Goal: Task Accomplishment & Management: Manage account settings

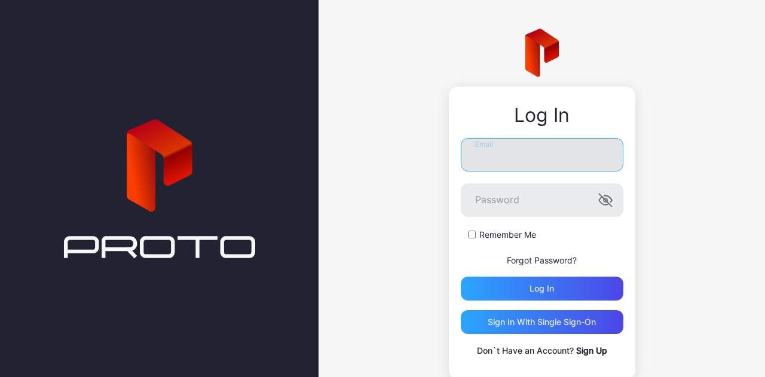
click at [489, 154] on input "Email" at bounding box center [542, 154] width 163 height 33
click at [544, 159] on input "**********" at bounding box center [542, 154] width 163 height 33
type input "**********"
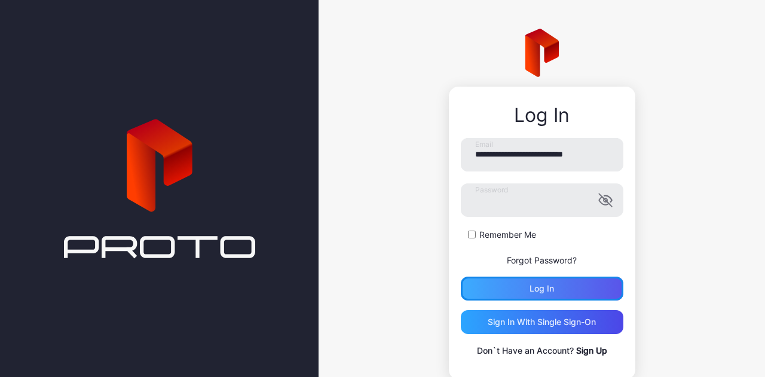
click at [504, 298] on div "Log in" at bounding box center [542, 289] width 163 height 24
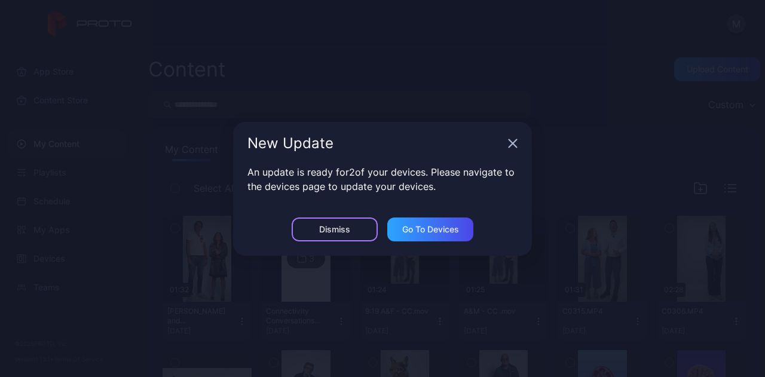
click at [318, 228] on div "Dismiss" at bounding box center [335, 230] width 86 height 24
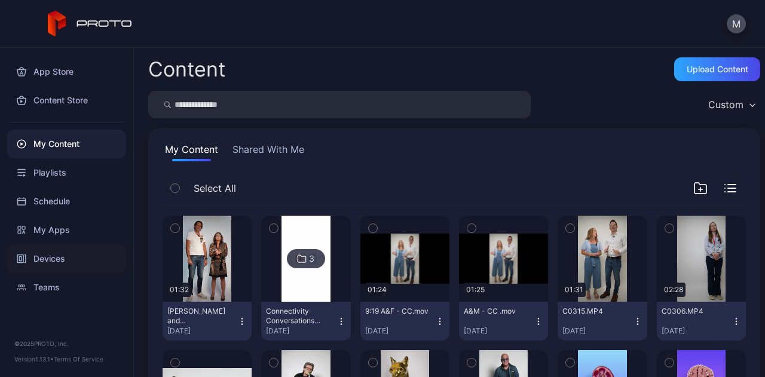
click at [68, 255] on div "Devices" at bounding box center [66, 259] width 119 height 29
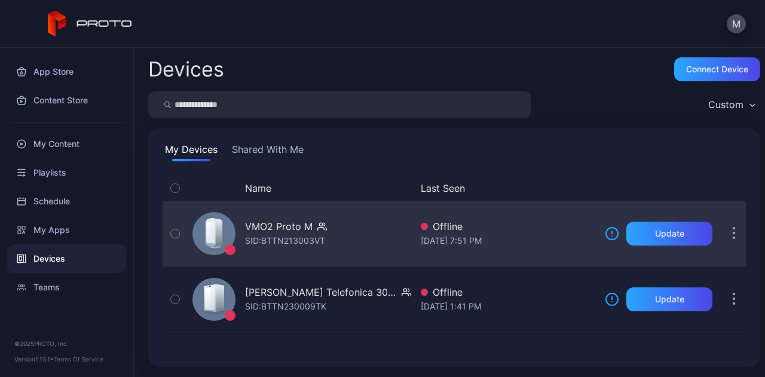
click at [734, 228] on icon "button" at bounding box center [735, 229] width 2 height 2
click at [281, 213] on div "VMO2 Proto M SID: BTTN213003VT" at bounding box center [300, 234] width 224 height 60
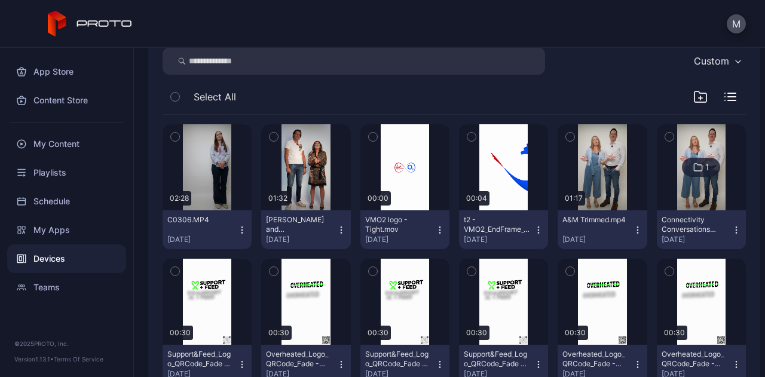
scroll to position [192, 0]
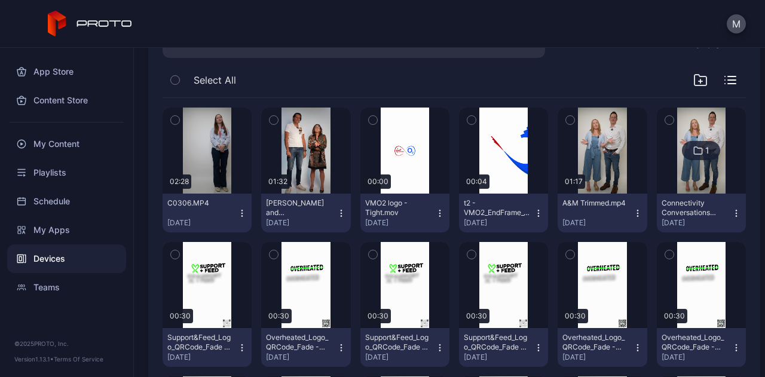
click at [173, 115] on icon "button" at bounding box center [175, 120] width 8 height 13
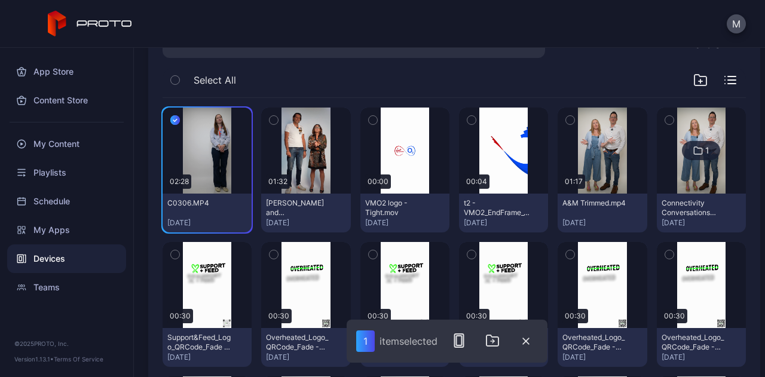
click at [371, 120] on icon "button" at bounding box center [372, 121] width 3 height 2
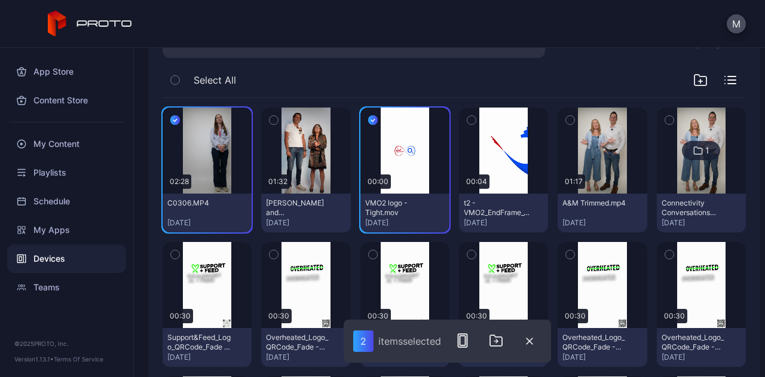
click at [468, 119] on icon "button" at bounding box center [472, 120] width 8 height 13
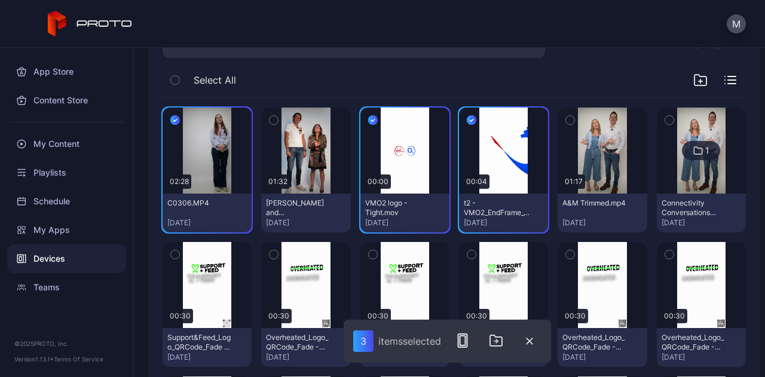
click at [566, 123] on icon "button" at bounding box center [570, 120] width 8 height 13
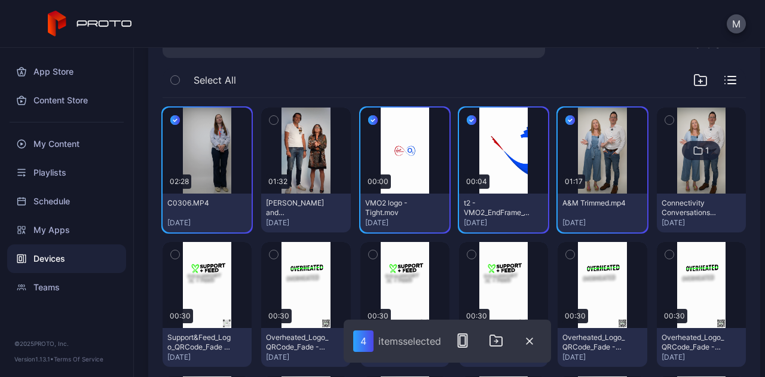
click at [666, 118] on icon "button" at bounding box center [670, 120] width 8 height 13
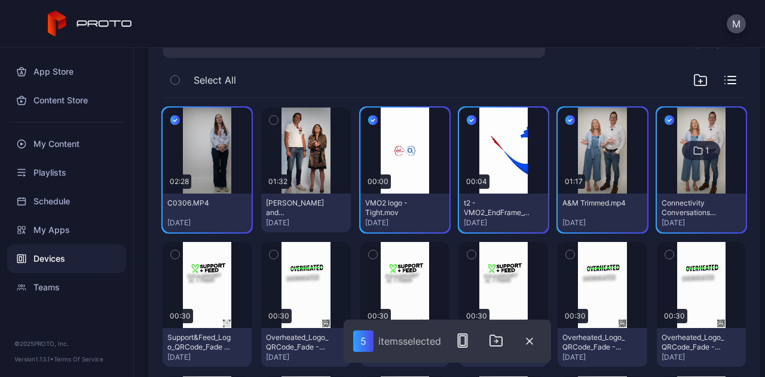
click at [665, 119] on icon "button" at bounding box center [670, 120] width 10 height 13
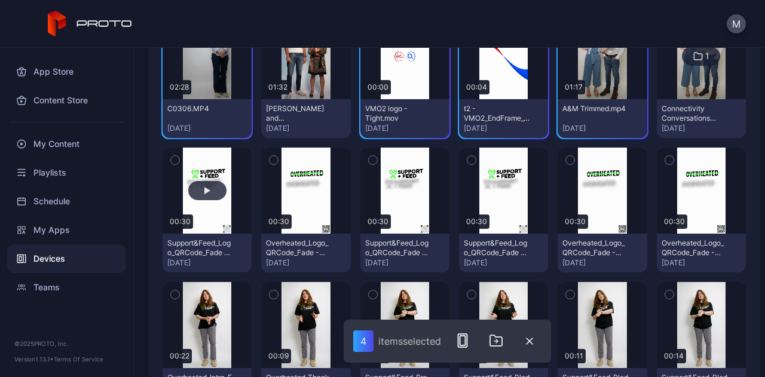
scroll to position [287, 0]
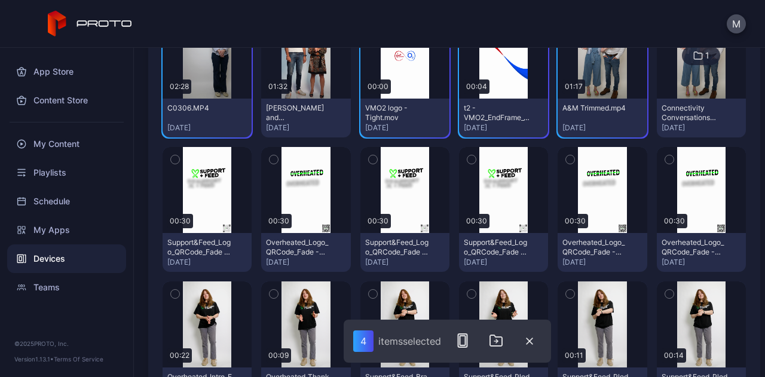
click at [173, 163] on icon "button" at bounding box center [175, 159] width 8 height 13
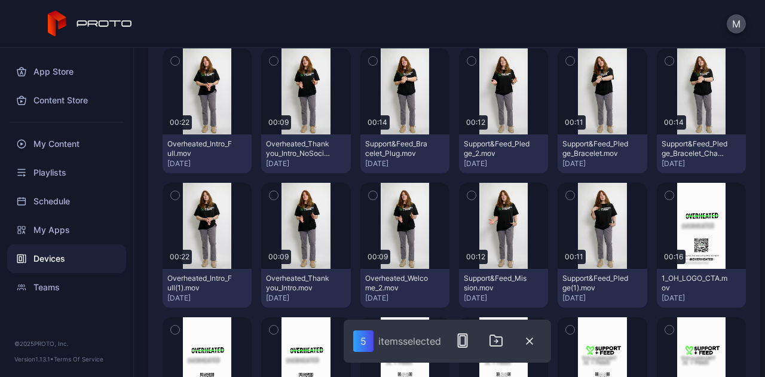
scroll to position [521, 0]
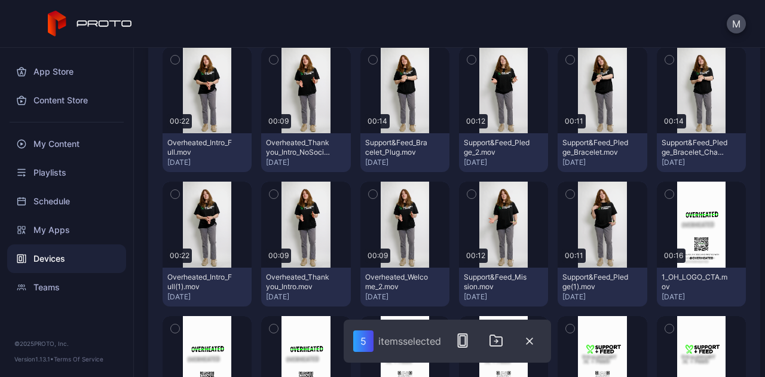
click at [663, 191] on button "button" at bounding box center [669, 194] width 25 height 25
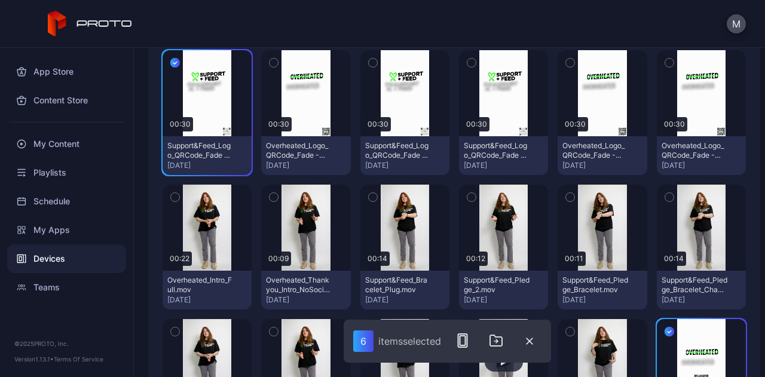
scroll to position [373, 0]
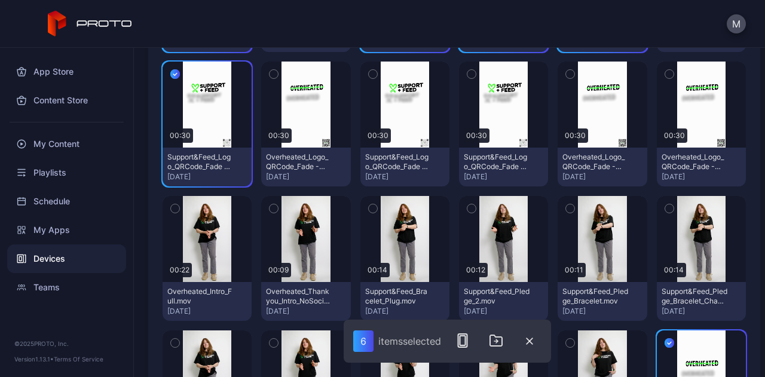
click at [272, 77] on icon "button" at bounding box center [274, 74] width 8 height 13
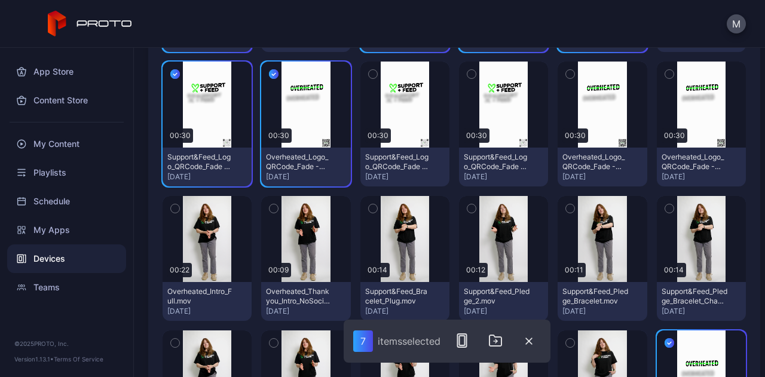
click at [369, 74] on icon "button" at bounding box center [373, 74] width 8 height 13
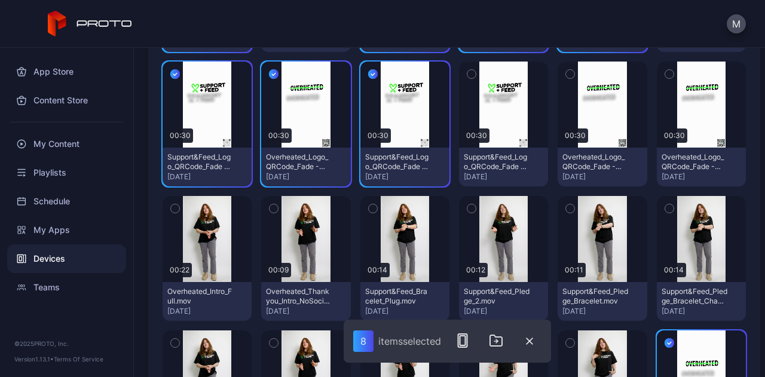
click at [666, 71] on icon "button" at bounding box center [670, 74] width 8 height 13
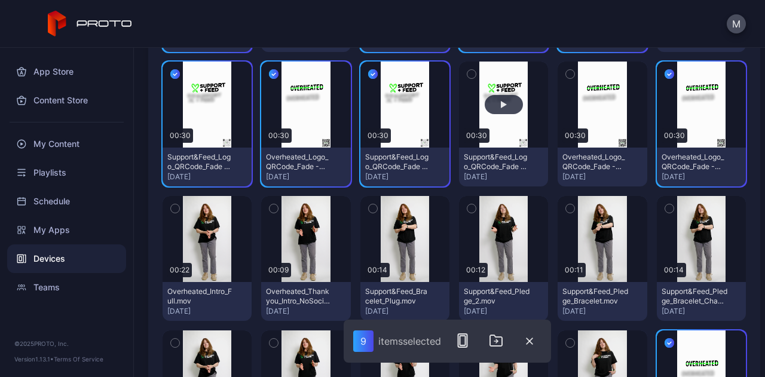
click at [478, 71] on button "button" at bounding box center [503, 105] width 89 height 86
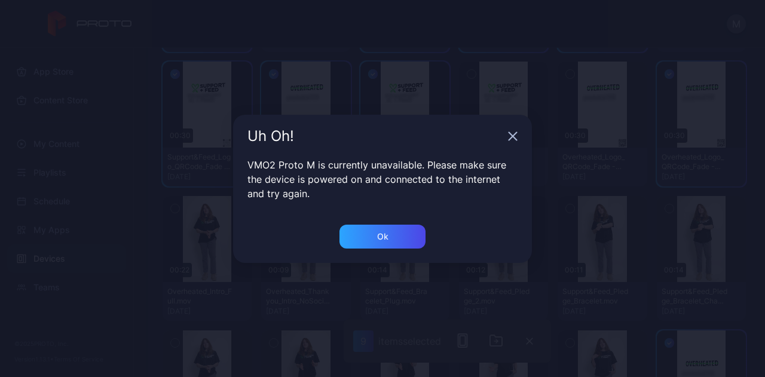
click at [507, 139] on div "Uh Oh!" at bounding box center [382, 136] width 299 height 43
click at [513, 138] on icon "button" at bounding box center [513, 137] width 10 height 10
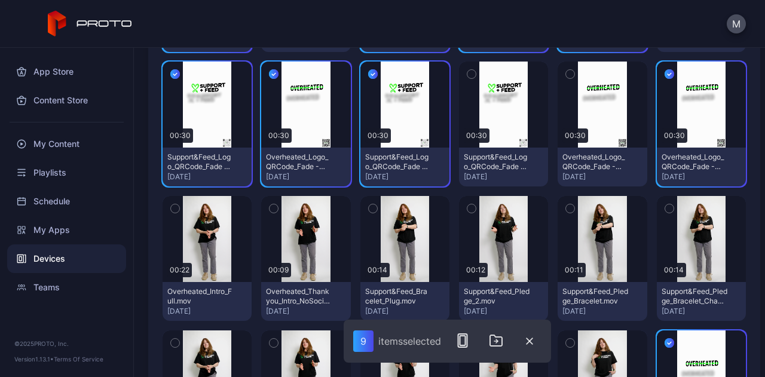
click at [468, 74] on icon "button" at bounding box center [472, 74] width 8 height 13
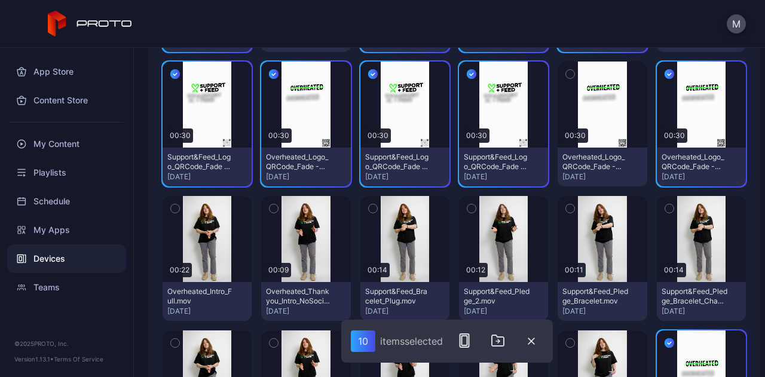
click at [566, 70] on icon "button" at bounding box center [570, 74] width 8 height 13
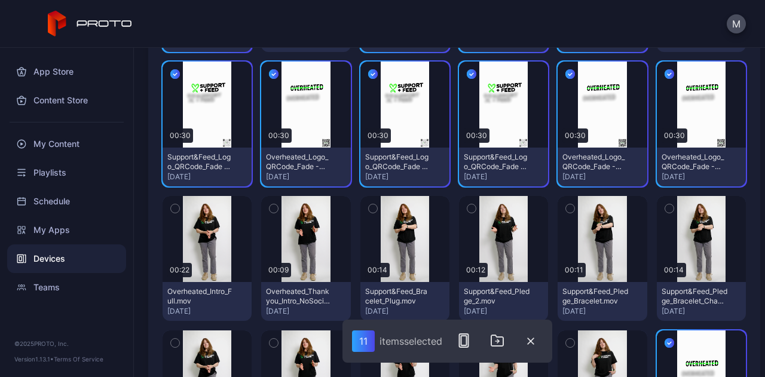
click at [566, 206] on icon "button" at bounding box center [570, 208] width 8 height 13
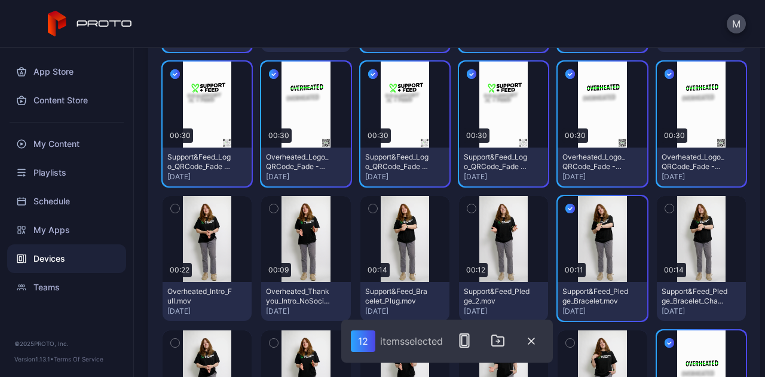
click at [665, 211] on button "button" at bounding box center [669, 208] width 25 height 25
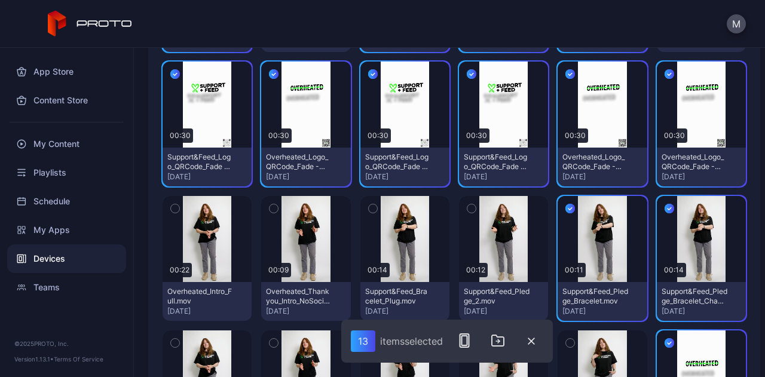
click at [468, 209] on icon "button" at bounding box center [472, 208] width 8 height 13
click at [376, 204] on button "button" at bounding box center [373, 208] width 25 height 25
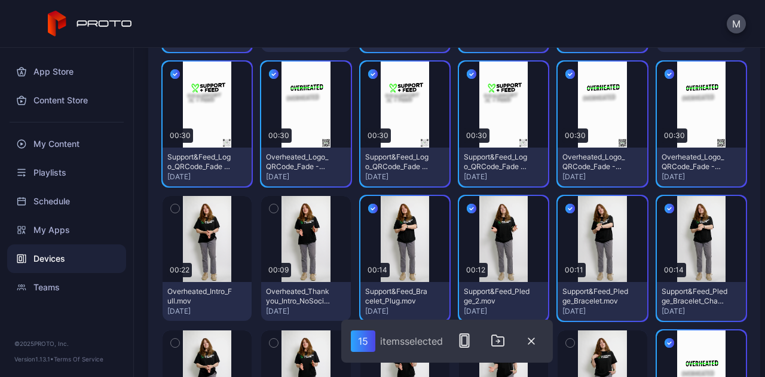
click at [273, 211] on icon "button" at bounding box center [274, 208] width 8 height 13
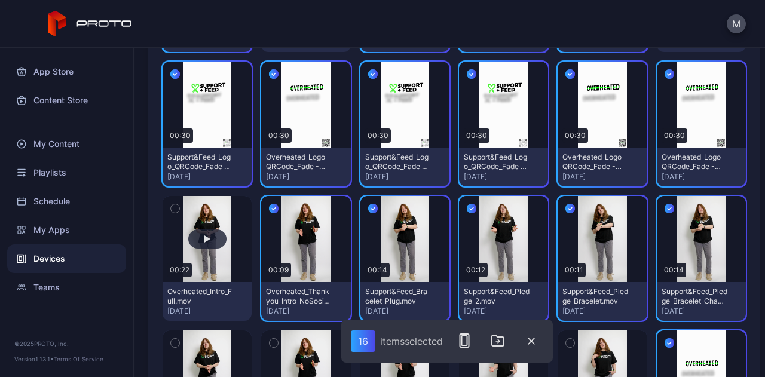
click at [189, 208] on button "button" at bounding box center [207, 239] width 89 height 86
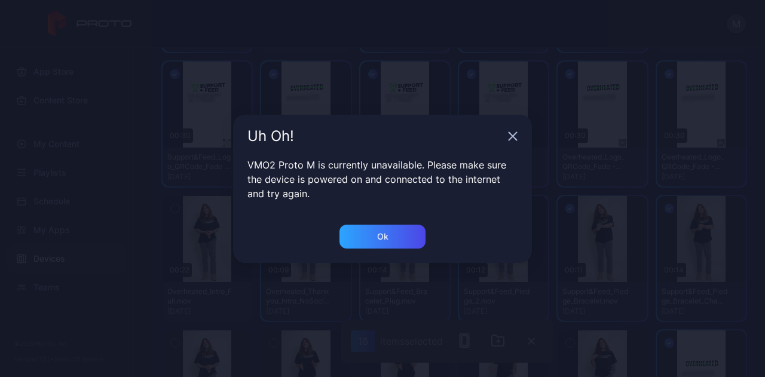
click at [505, 135] on div "Uh Oh!" at bounding box center [382, 136] width 299 height 43
click at [516, 135] on icon "button" at bounding box center [513, 137] width 10 height 10
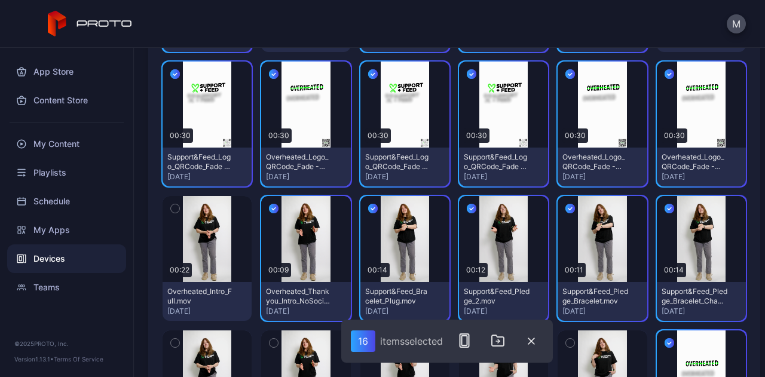
click at [173, 208] on icon "button" at bounding box center [174, 209] width 3 height 2
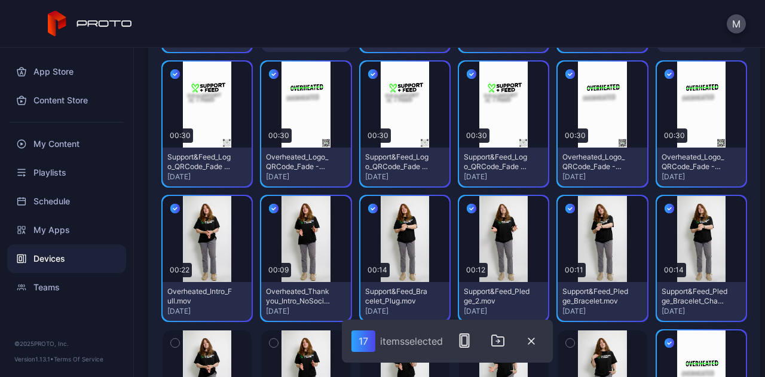
scroll to position [618, 0]
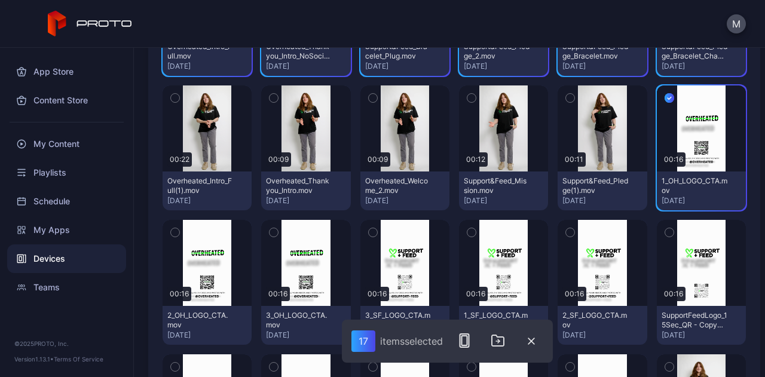
click at [178, 95] on icon "button" at bounding box center [175, 97] width 8 height 13
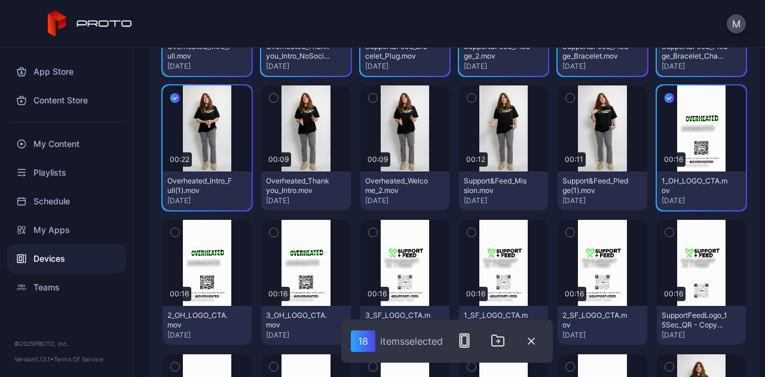
click at [270, 96] on icon "button" at bounding box center [274, 97] width 8 height 13
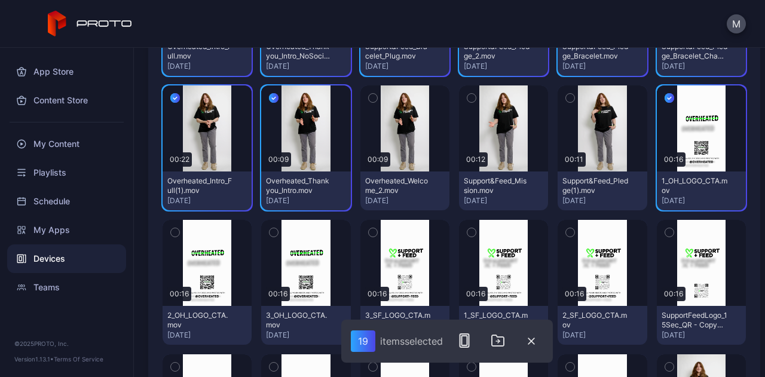
click at [369, 96] on icon "button" at bounding box center [373, 97] width 8 height 13
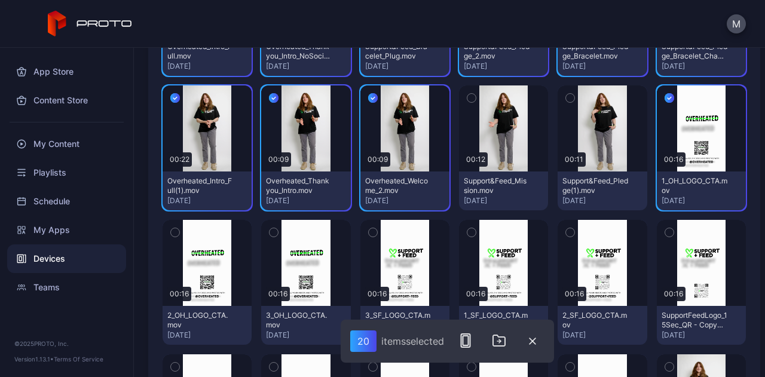
click at [468, 96] on icon "button" at bounding box center [472, 97] width 8 height 13
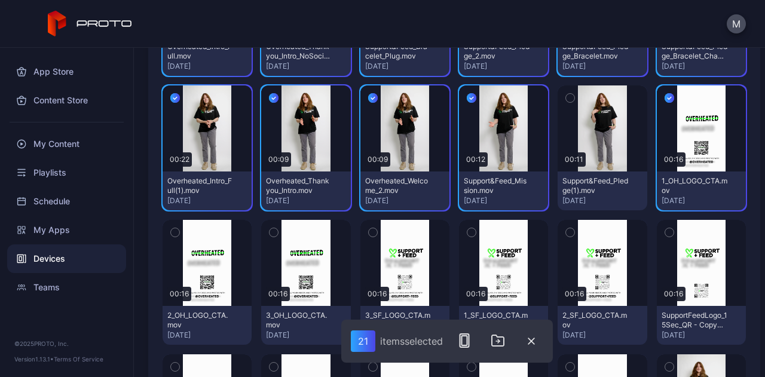
click at [566, 94] on icon "button" at bounding box center [570, 97] width 8 height 13
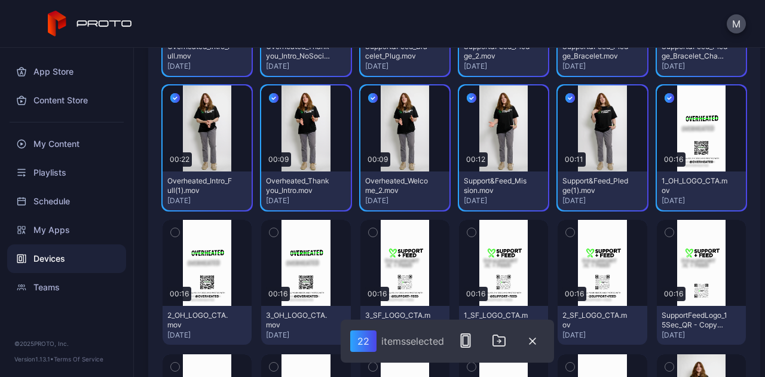
click at [666, 230] on icon "button" at bounding box center [670, 232] width 8 height 13
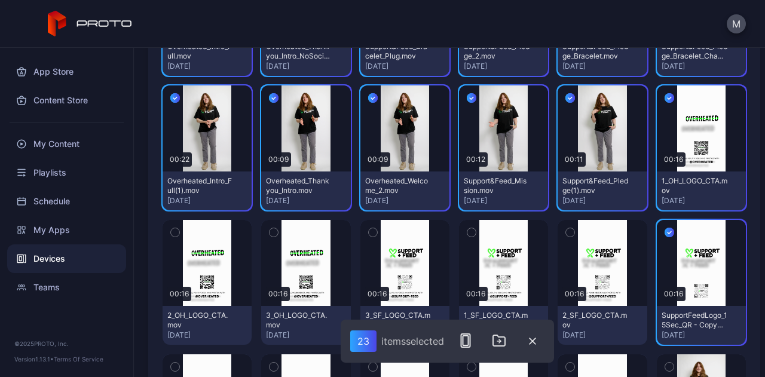
click at [558, 229] on button "button" at bounding box center [570, 232] width 25 height 25
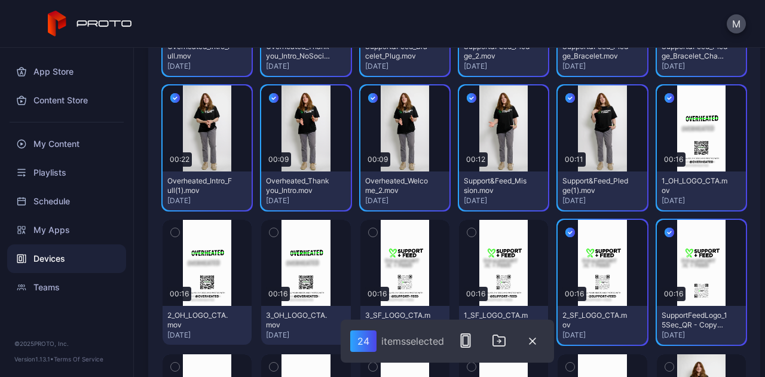
click at [468, 228] on icon "button" at bounding box center [472, 232] width 8 height 13
click at [363, 231] on button "button" at bounding box center [373, 232] width 25 height 25
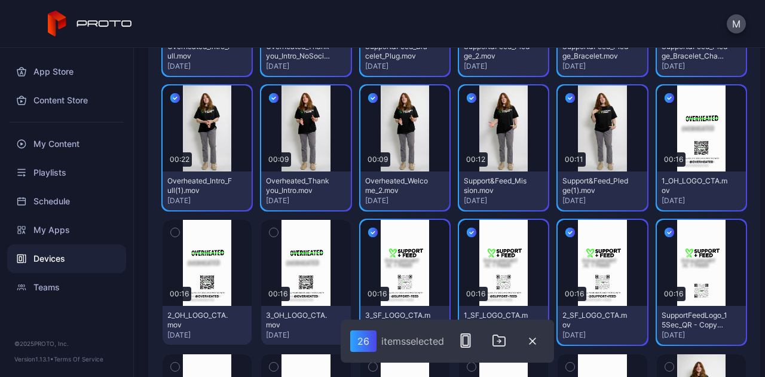
click at [276, 231] on icon "button" at bounding box center [274, 232] width 8 height 13
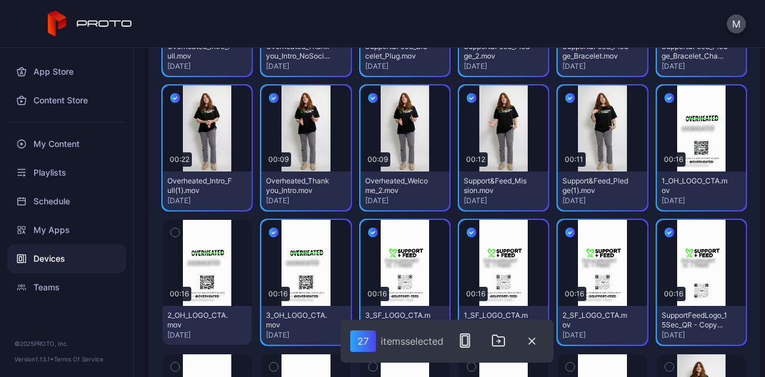
click at [173, 232] on icon "button" at bounding box center [174, 233] width 3 height 2
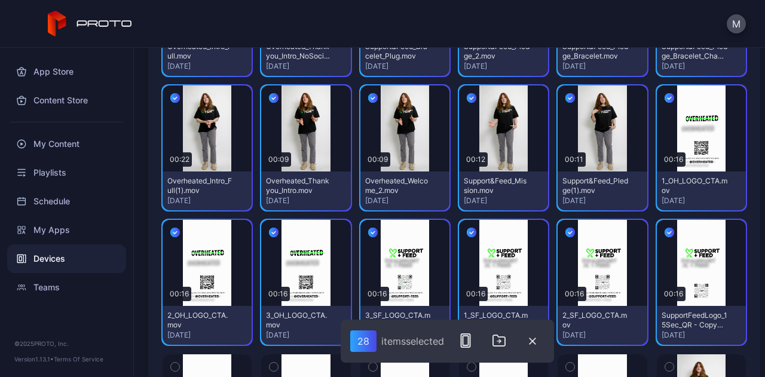
scroll to position [785, 0]
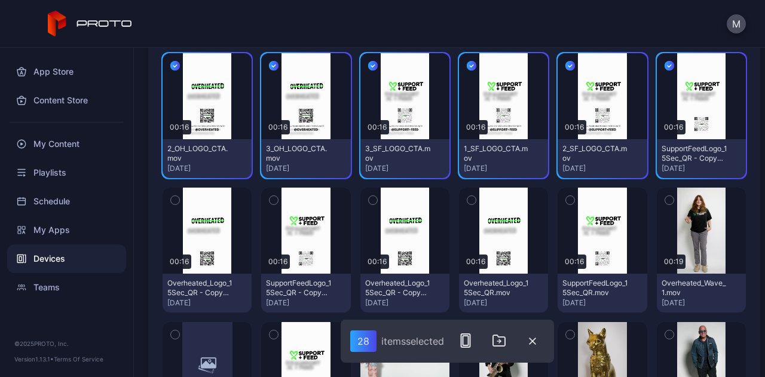
click at [173, 195] on icon "button" at bounding box center [175, 200] width 8 height 13
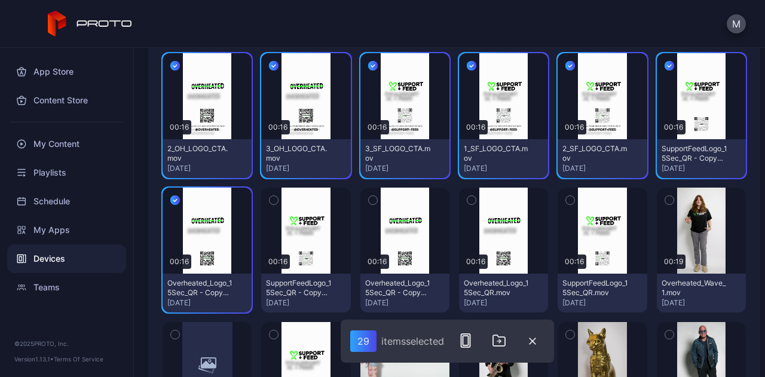
click at [270, 196] on icon "button" at bounding box center [274, 200] width 8 height 13
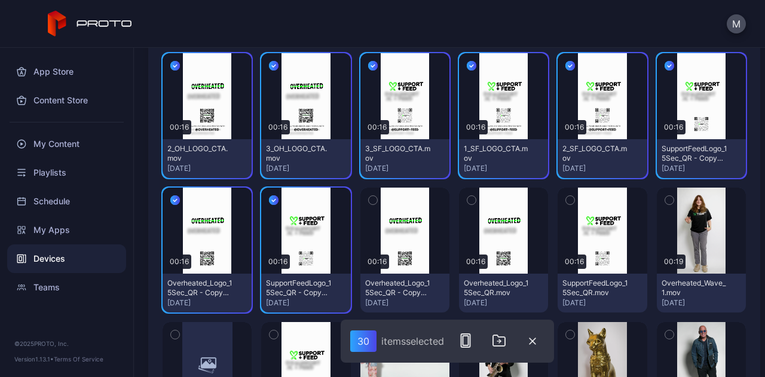
click at [369, 194] on icon "button" at bounding box center [373, 200] width 8 height 13
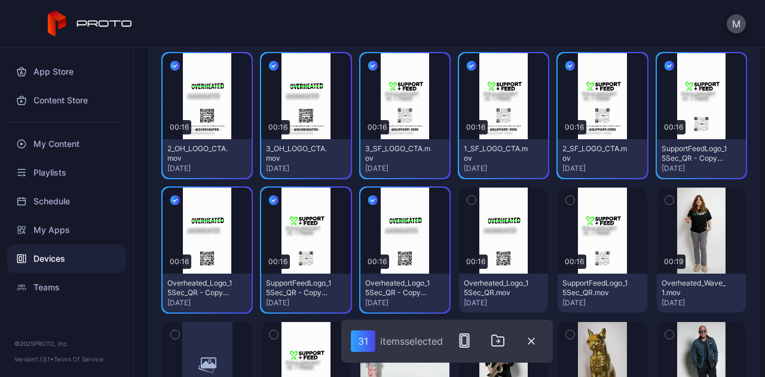
click at [468, 196] on icon "button" at bounding box center [472, 200] width 8 height 13
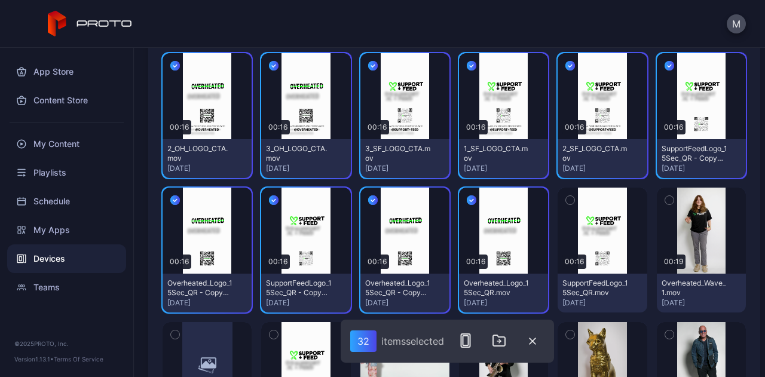
click at [566, 197] on icon "button" at bounding box center [570, 200] width 8 height 13
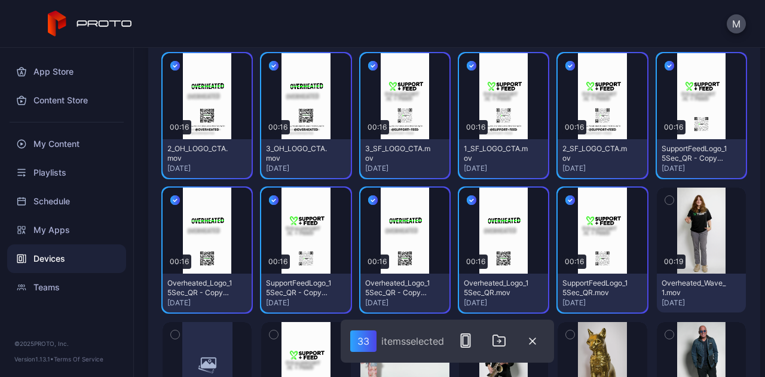
click at [666, 195] on icon "button" at bounding box center [670, 200] width 8 height 13
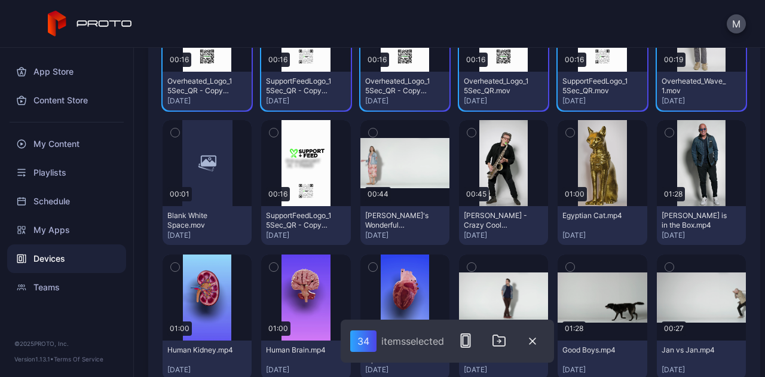
scroll to position [987, 0]
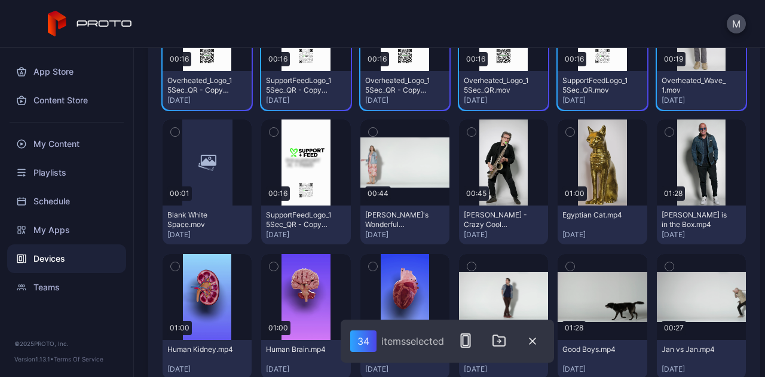
click at [173, 135] on icon "button" at bounding box center [175, 132] width 8 height 13
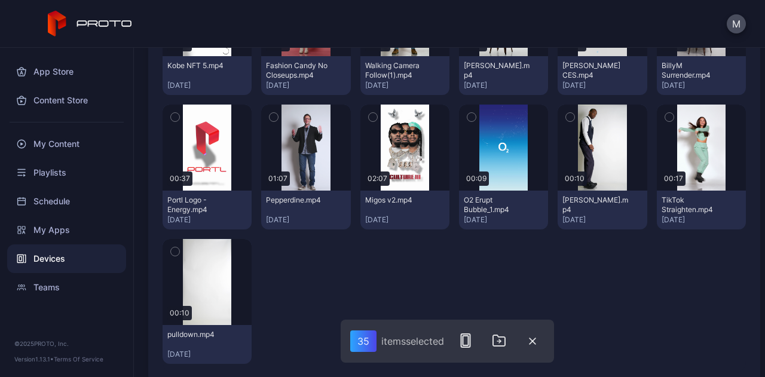
scroll to position [1964, 0]
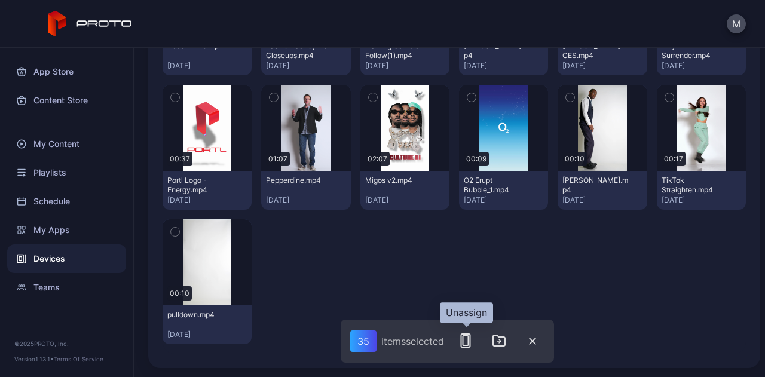
click at [473, 337] on icon "button" at bounding box center [466, 341] width 14 height 14
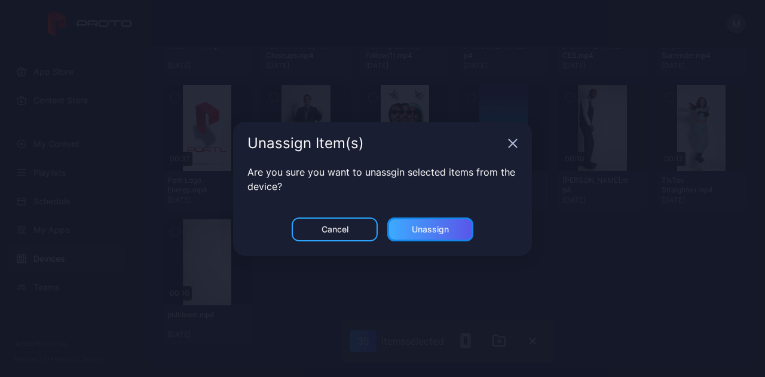
click at [441, 229] on div "Unassign" at bounding box center [430, 230] width 37 height 10
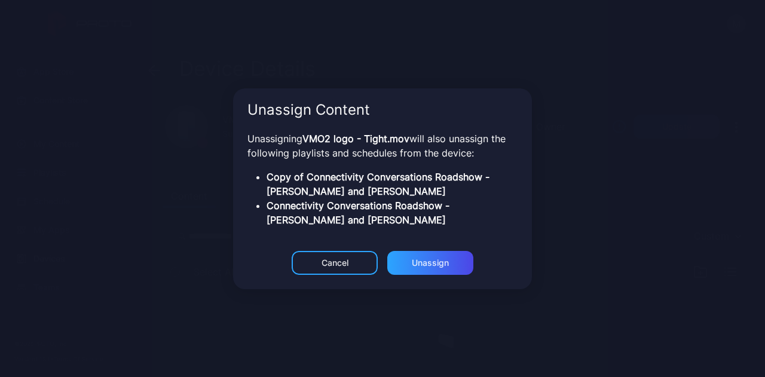
scroll to position [0, 0]
click at [424, 258] on div "Unassign" at bounding box center [430, 263] width 37 height 10
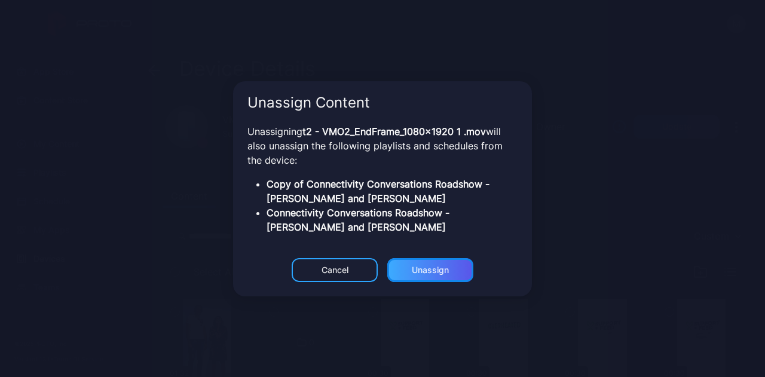
click at [422, 258] on div "Unassign" at bounding box center [431, 270] width 86 height 24
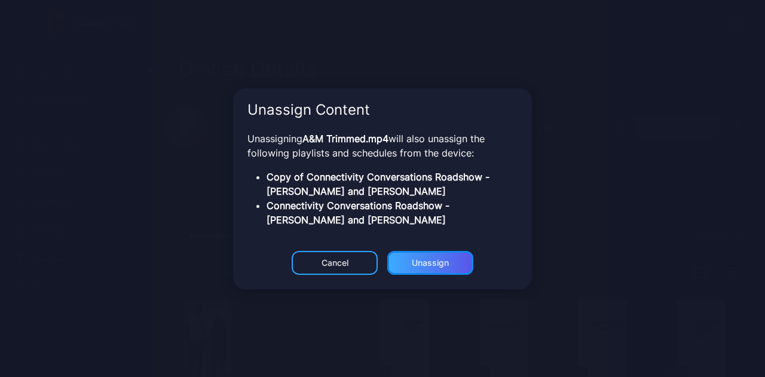
click at [423, 261] on div "Unassign" at bounding box center [431, 263] width 86 height 24
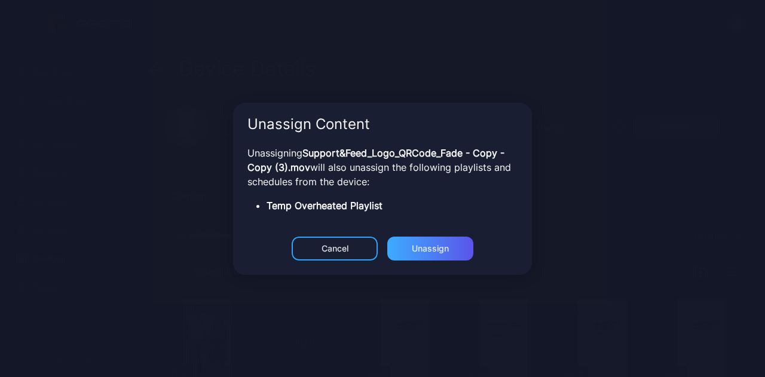
click at [420, 248] on div "Unassign" at bounding box center [431, 249] width 86 height 24
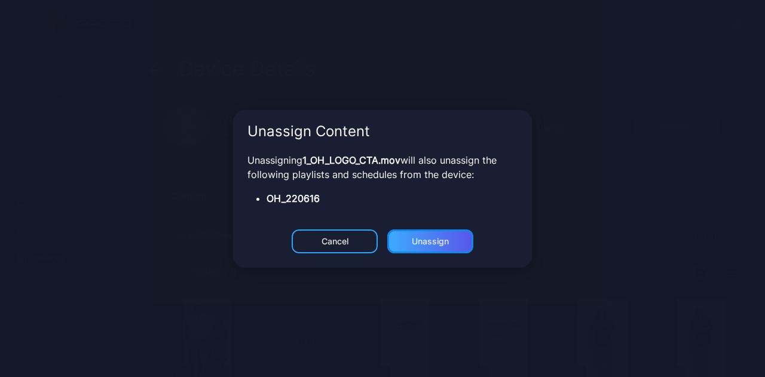
click at [434, 250] on div "Unassign" at bounding box center [431, 242] width 86 height 24
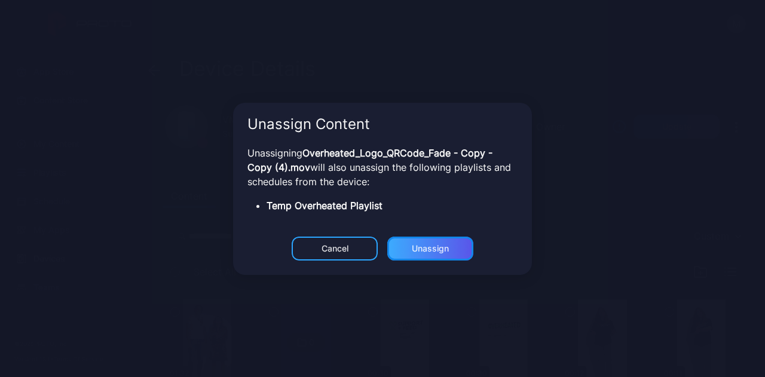
click at [429, 252] on div "Unassign" at bounding box center [430, 249] width 37 height 10
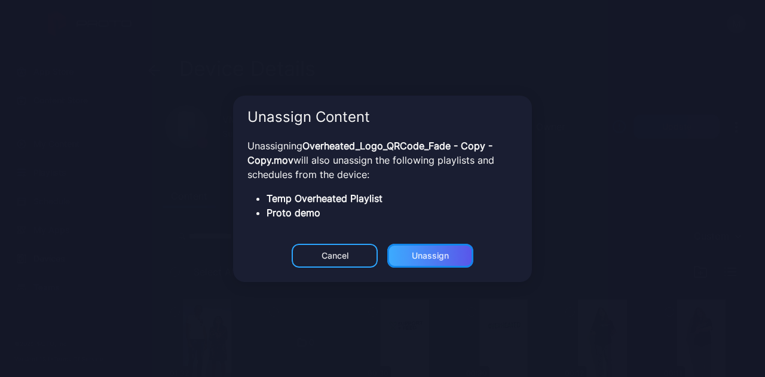
click at [429, 252] on div "Unassign" at bounding box center [430, 256] width 37 height 10
click at [429, 251] on div "Unassign" at bounding box center [430, 256] width 37 height 10
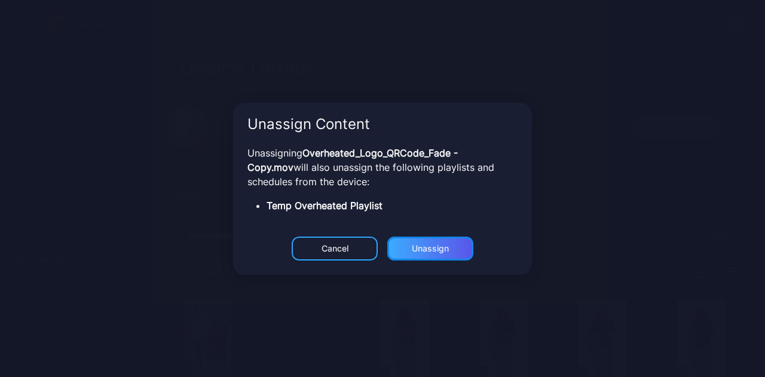
click at [429, 251] on div "Unassign" at bounding box center [430, 249] width 37 height 10
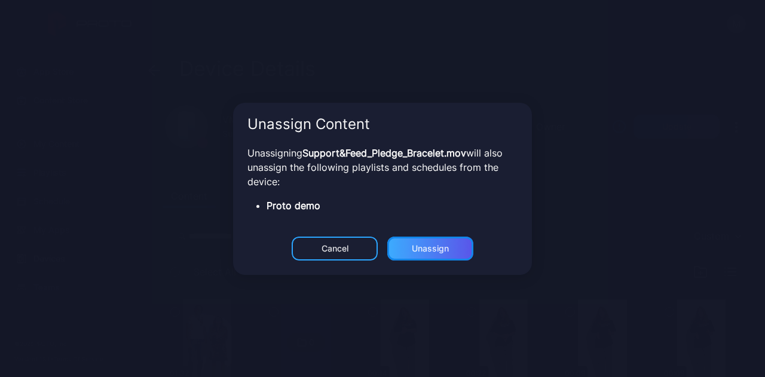
click at [429, 251] on div "Unassign" at bounding box center [430, 249] width 37 height 10
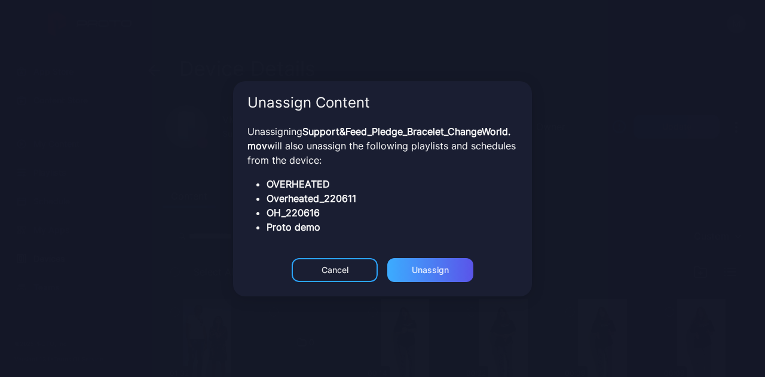
click at [429, 251] on div "Unassigning Support&Feed_Pledge_Bracelet_ChangeWorld.mov will also unassign the…" at bounding box center [382, 191] width 299 height 134
click at [423, 275] on div "Unassign" at bounding box center [430, 271] width 37 height 10
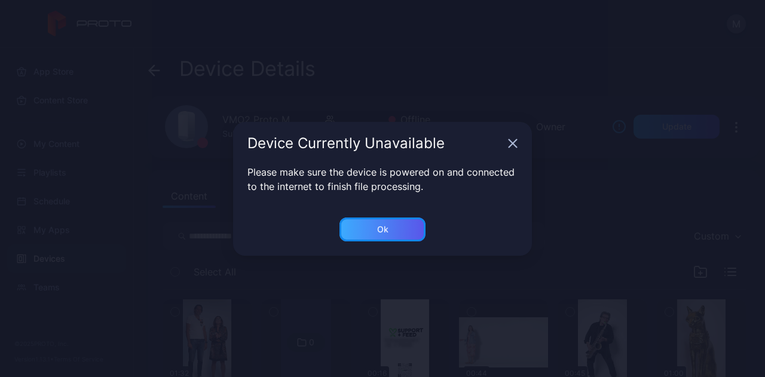
click at [405, 236] on div "Ok" at bounding box center [383, 230] width 86 height 24
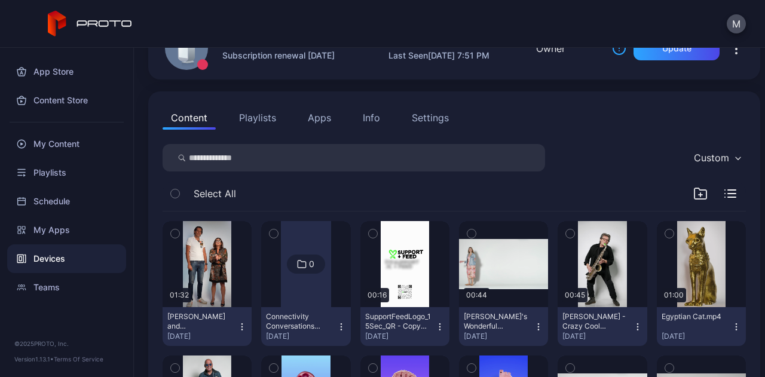
scroll to position [78, 0]
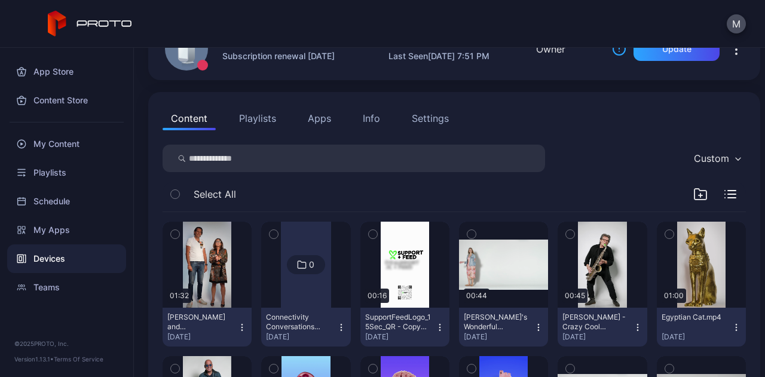
click at [371, 237] on icon "button" at bounding box center [373, 234] width 8 height 13
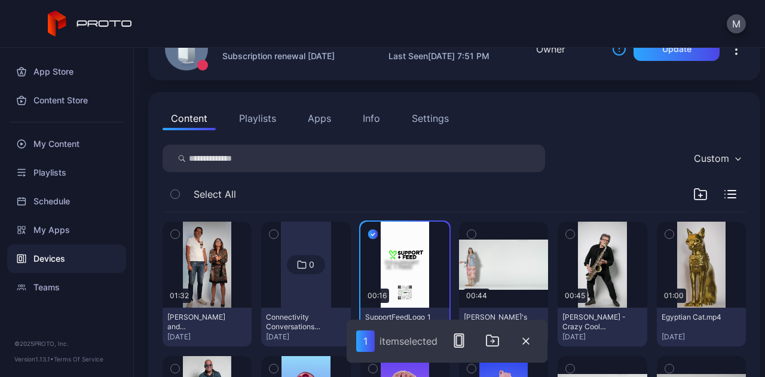
click at [261, 231] on button "button" at bounding box center [273, 234] width 25 height 25
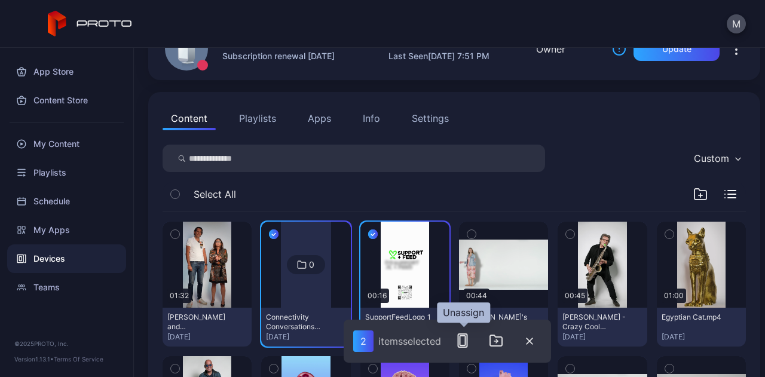
click at [463, 336] on rect "button" at bounding box center [462, 341] width 5 height 10
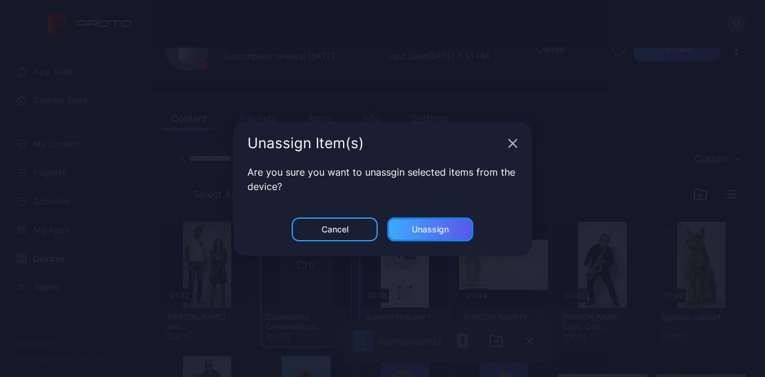
click at [441, 233] on div "Unassign" at bounding box center [430, 230] width 37 height 10
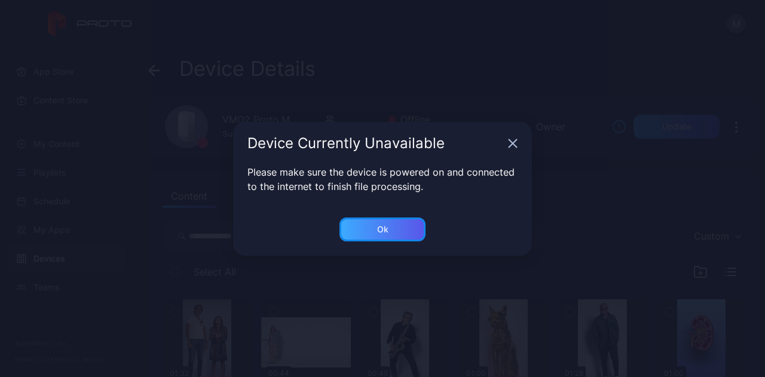
click at [407, 234] on div "Ok" at bounding box center [383, 230] width 86 height 24
